Goal: Task Accomplishment & Management: Manage account settings

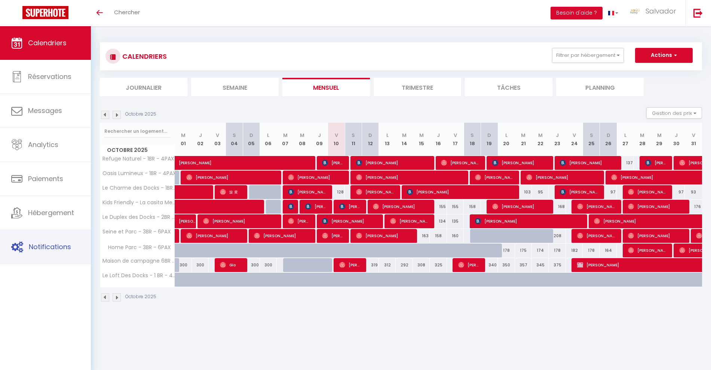
click at [49, 239] on link "Notifications" at bounding box center [45, 247] width 91 height 34
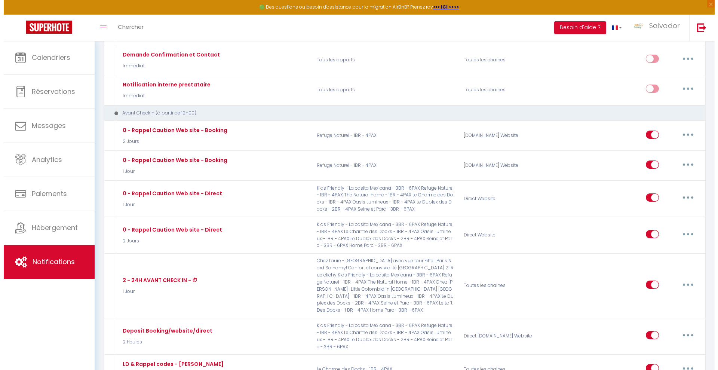
scroll to position [200, 0]
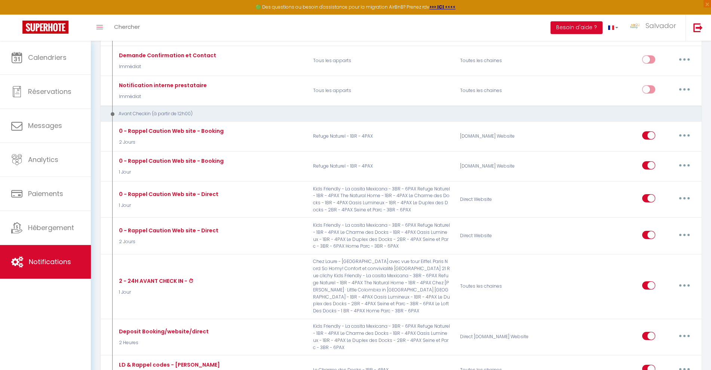
click at [685, 285] on icon "button" at bounding box center [684, 285] width 2 height 2
click at [637, 303] on div "Editer Dupliquer Tester Supprimer" at bounding box center [665, 322] width 60 height 59
click at [687, 283] on button "button" at bounding box center [684, 285] width 21 height 12
click at [644, 301] on link "Editer" at bounding box center [664, 302] width 55 height 13
type input "2 - 24H AVANT CHECK IN - ⏱"
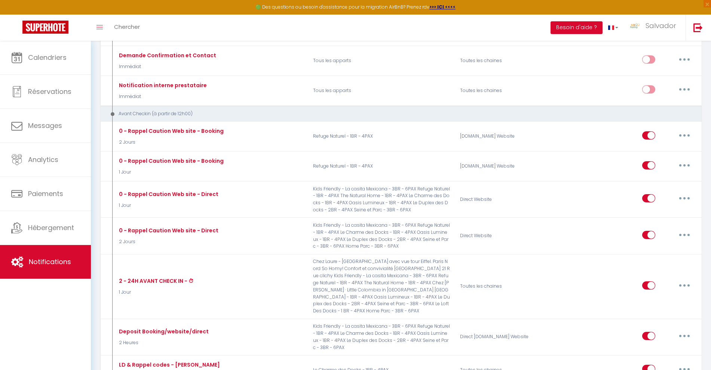
select select "1 Jour"
select select "if_booking_is_paid"
checkbox input "true"
checkbox input "false"
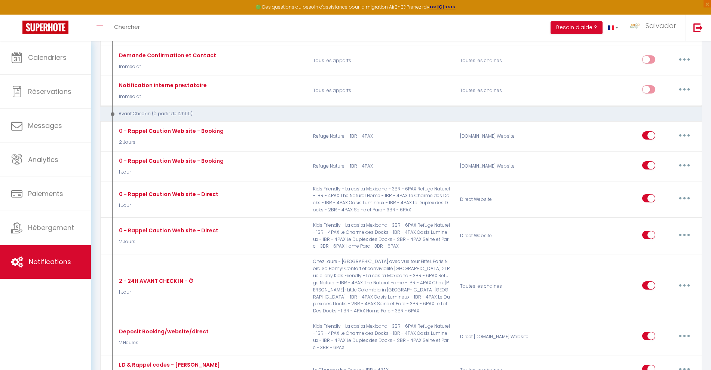
radio input "true"
type input "2 - 24H AVANT CHECK IN - ⏱"
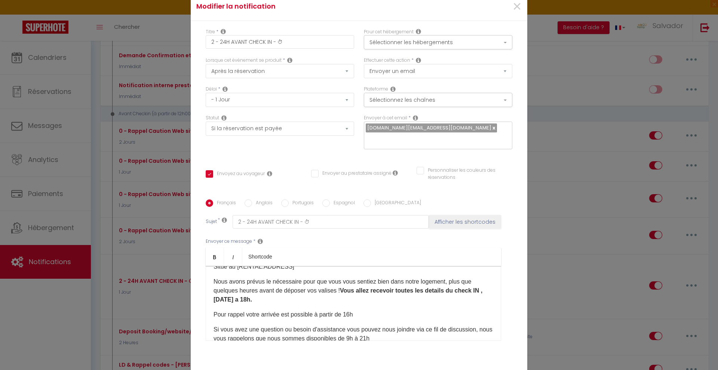
scroll to position [0, 0]
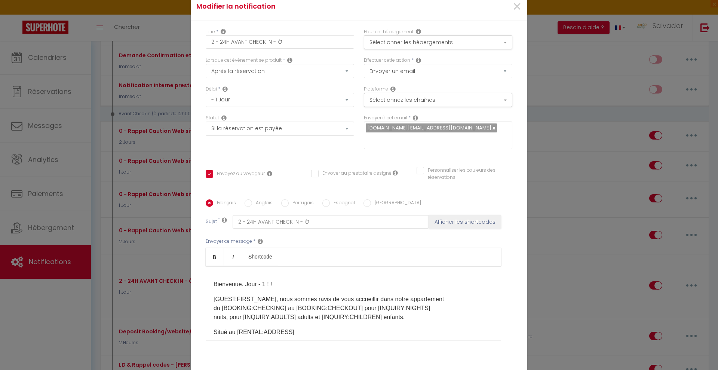
click at [214, 329] on span "Situé au [RENTAL:ADDRESS]​​​" at bounding box center [254, 332] width 81 height 6
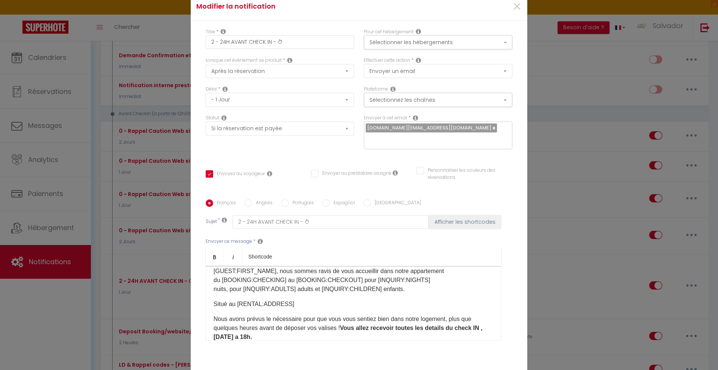
scroll to position [30, 0]
click at [208, 319] on div "Bienvenue. Jour - 1 ! ! [GUEST:FIRST_NAME]​, nous sommes ravis de vous accueill…" at bounding box center [353, 303] width 295 height 75
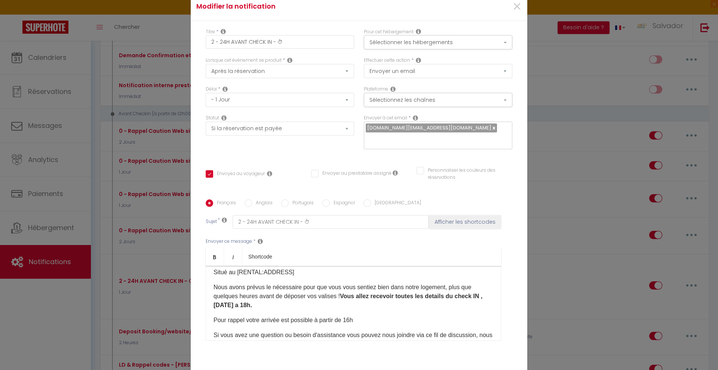
scroll to position [61, 0]
click at [209, 319] on div "Bienvenue. Jour - 1 ! ! [GUEST:FIRST_NAME]​, nous sommes ravis de vous accueill…" at bounding box center [353, 303] width 295 height 75
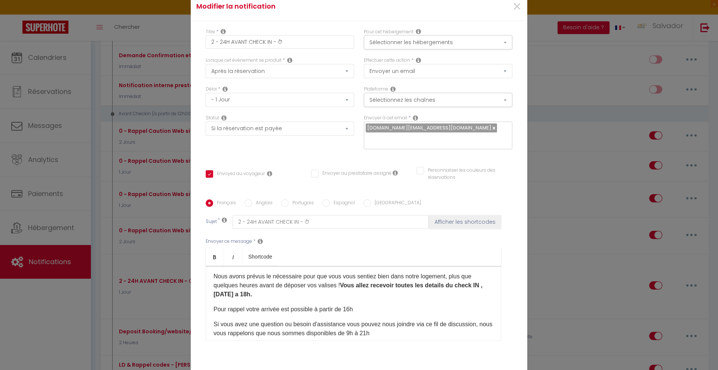
scroll to position [71, 0]
click at [208, 321] on div "Bienvenue. Jour - 1 ! ! [GUEST:FIRST_NAME]​, nous sommes ravis de vous accueill…" at bounding box center [353, 303] width 295 height 75
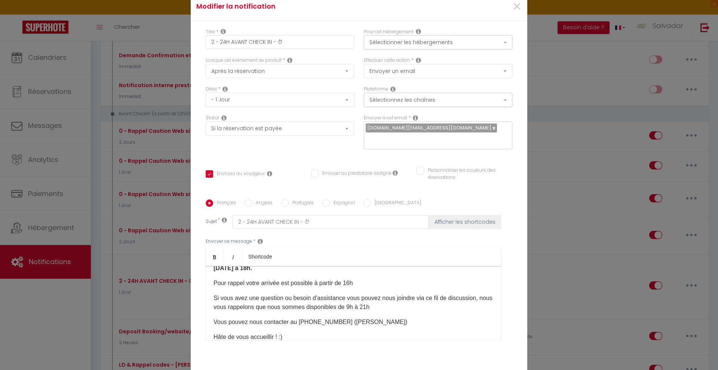
scroll to position [98, 0]
click at [208, 321] on div "Bienvenue. Jour - 1 ! ! [GUEST:FIRST_NAME]​, nous sommes ravis de vous accueill…" at bounding box center [353, 303] width 295 height 75
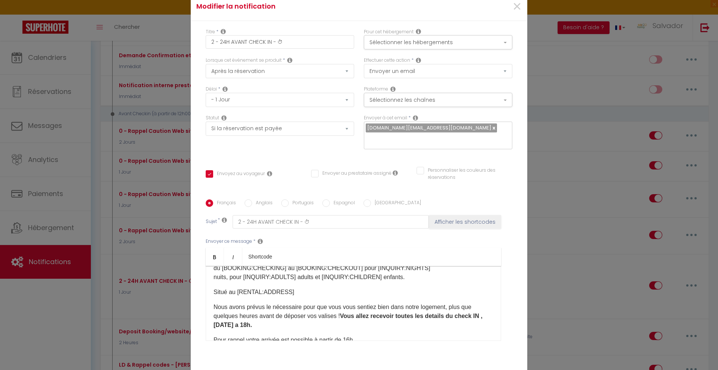
scroll to position [113, 0]
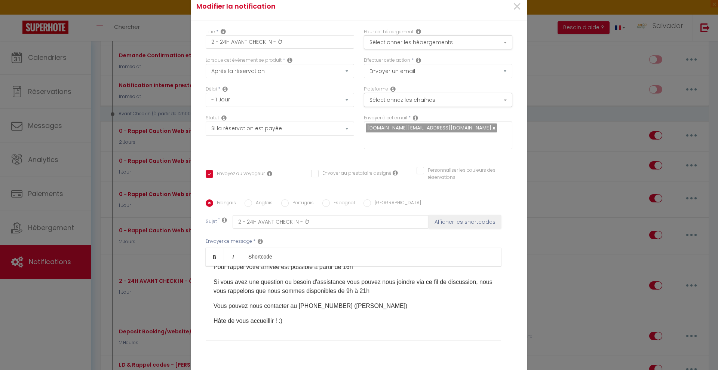
click at [252, 203] on label "Anglais" at bounding box center [262, 203] width 21 height 8
click at [249, 203] on input "Anglais" at bounding box center [248, 202] width 7 height 7
radio input "true"
checkbox input "true"
checkbox input "false"
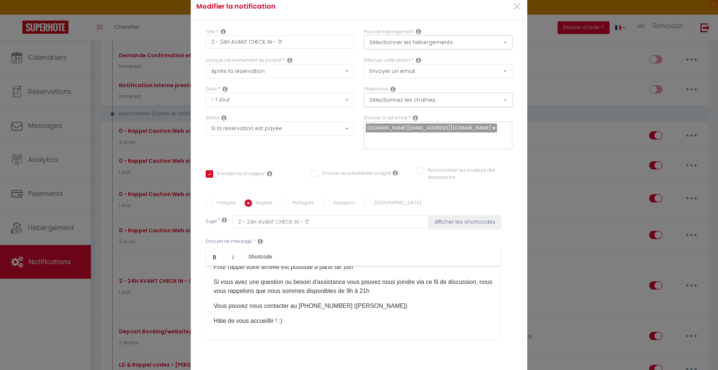
checkbox input "false"
type input "2 - 24H BEFORE CHECK IN - ⏱"
click at [516, 248] on div "Titre * 2 - 24H AVANT CHECK IN - ⏱ Pour cet hébergement Sélectionner les héberg…" at bounding box center [359, 200] width 337 height 358
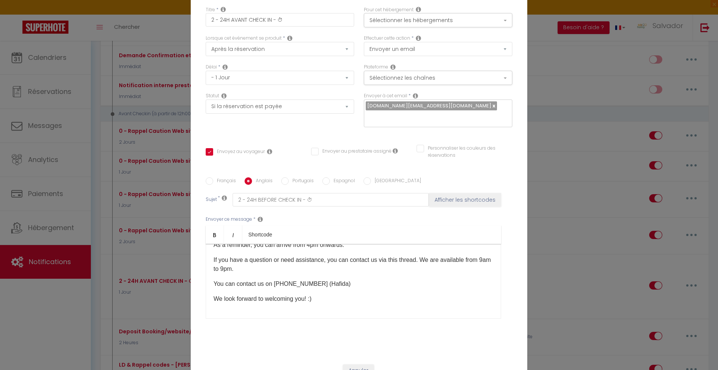
scroll to position [50, 0]
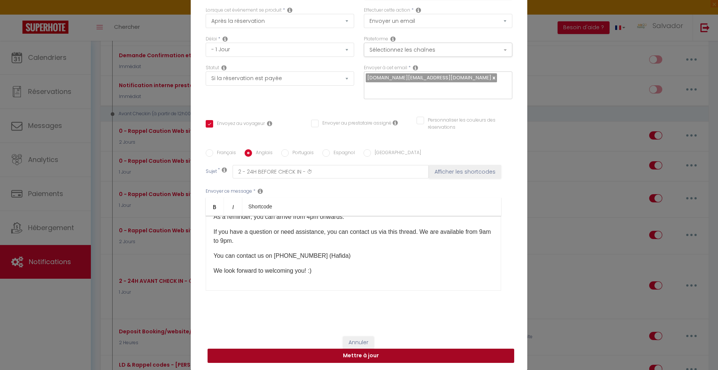
click at [392, 357] on button "Mettre à jour" at bounding box center [361, 356] width 307 height 14
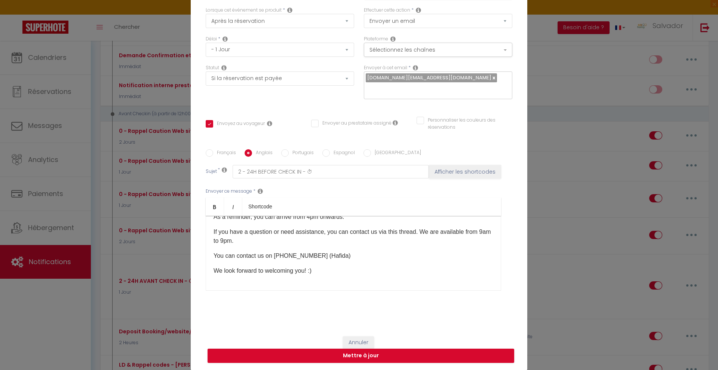
checkbox input "true"
checkbox input "false"
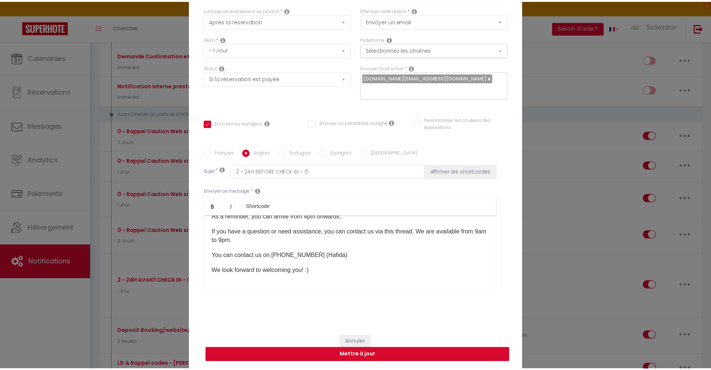
scroll to position [46, 0]
